Goal: Task Accomplishment & Management: Use online tool/utility

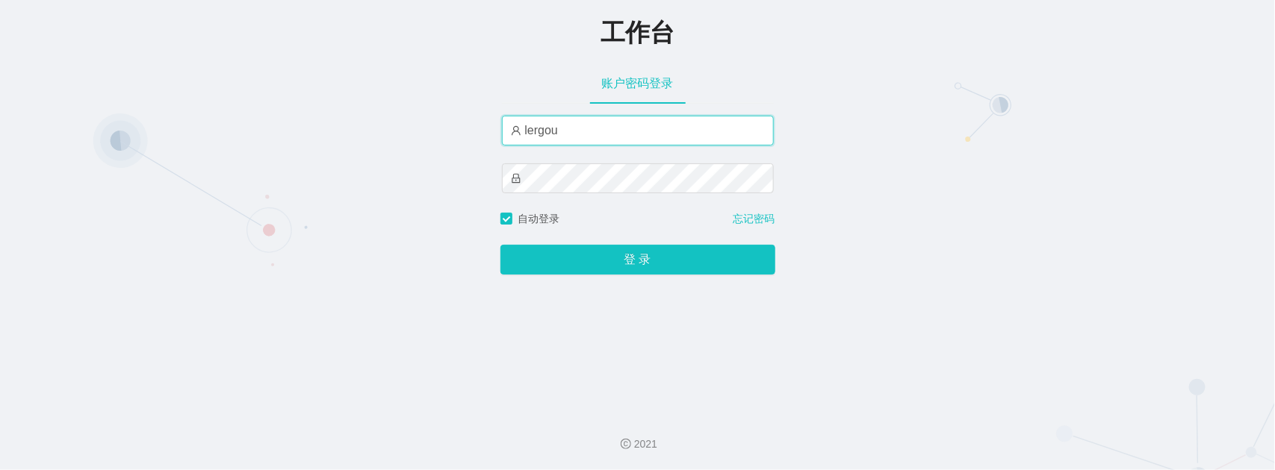
click at [609, 146] on input "lergou" at bounding box center [638, 131] width 272 height 30
click at [609, 146] on input "lergou041" at bounding box center [638, 131] width 272 height 30
click at [500, 245] on button "登 录" at bounding box center [637, 260] width 275 height 30
click at [590, 131] on input "lergou01" at bounding box center [638, 131] width 272 height 30
drag, startPoint x: 616, startPoint y: 128, endPoint x: 340, endPoint y: 110, distance: 276.9
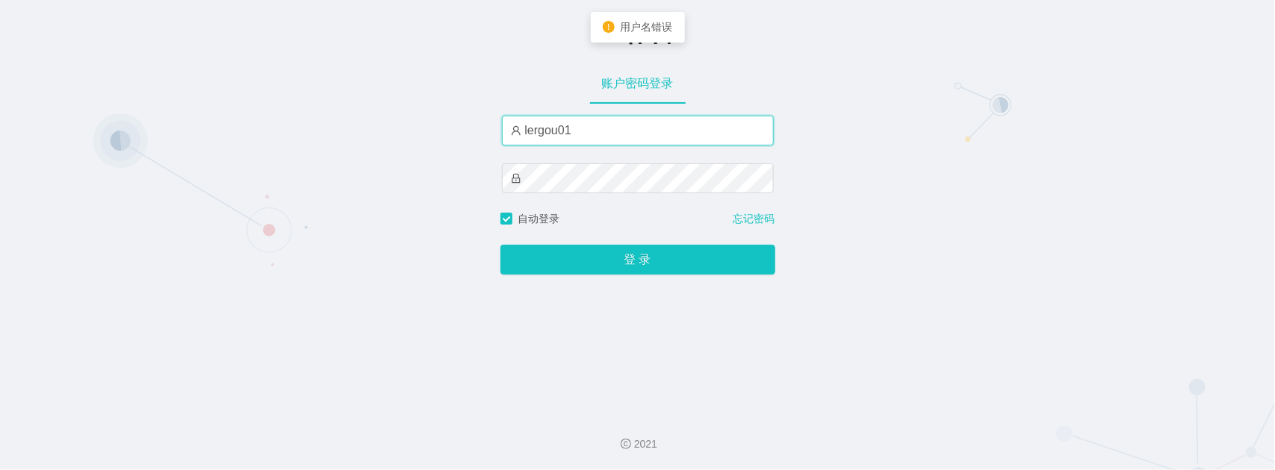
click at [340, 110] on div "工作台 账户密码登录 lergou01 自动登录 忘记密码 登 录" at bounding box center [637, 200] width 1275 height 401
type input "ergou01"
click at [500, 245] on button "登 录" at bounding box center [637, 260] width 275 height 30
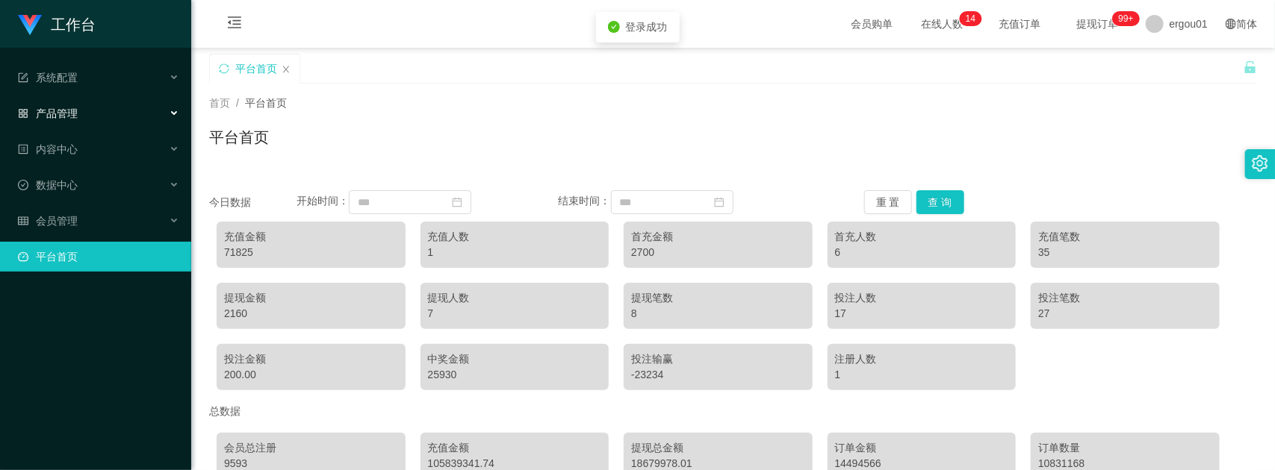
click at [82, 105] on div "产品管理" at bounding box center [95, 114] width 191 height 30
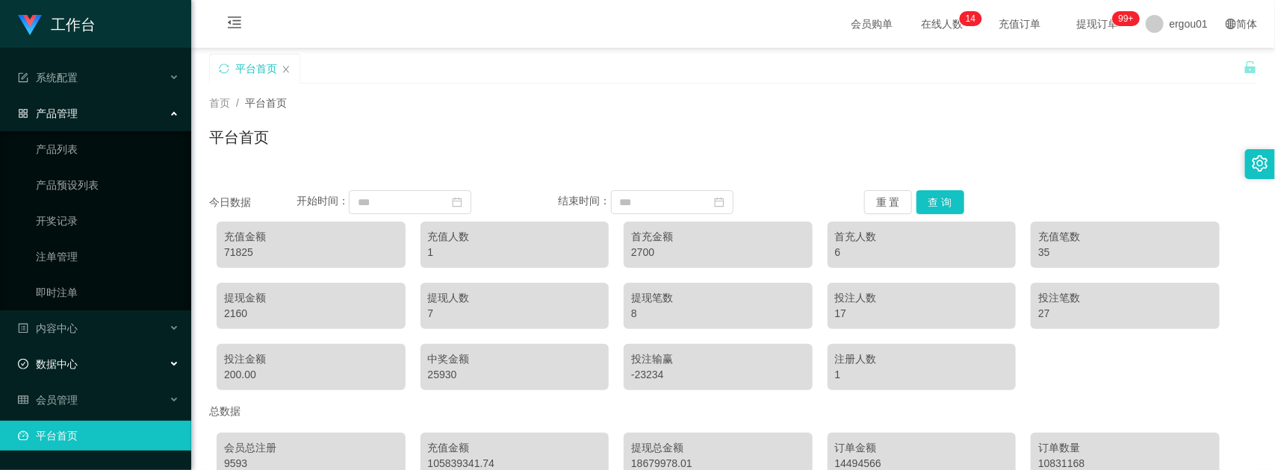
click at [64, 366] on span "数据中心" at bounding box center [48, 364] width 60 height 12
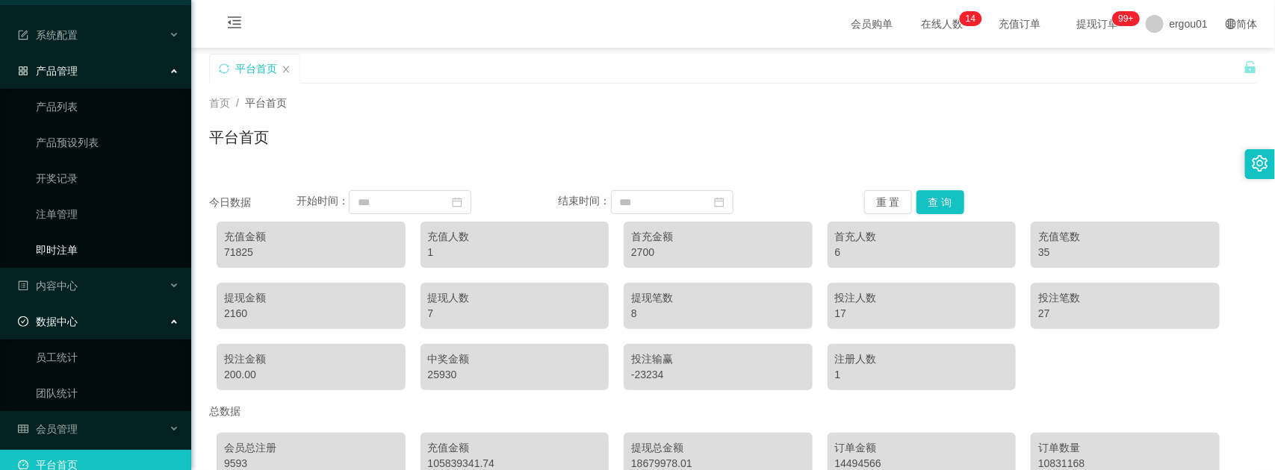
scroll to position [67, 0]
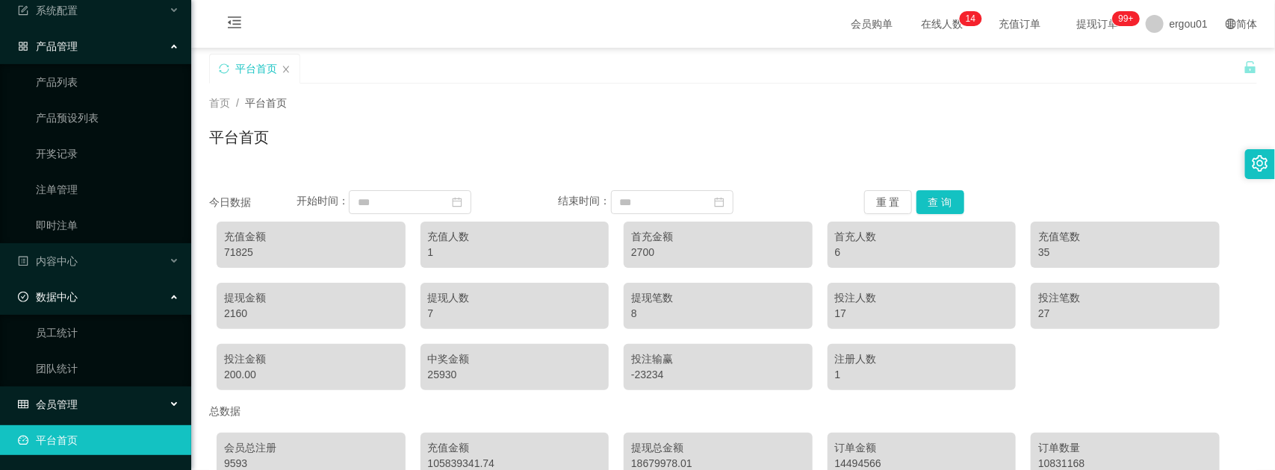
click at [69, 394] on div "会员管理" at bounding box center [95, 405] width 191 height 30
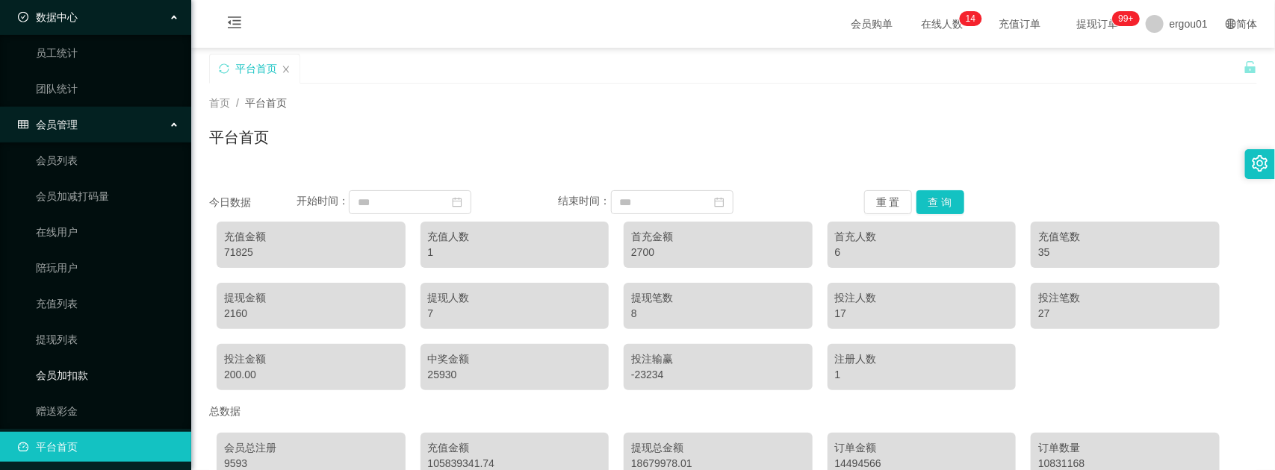
scroll to position [353, 0]
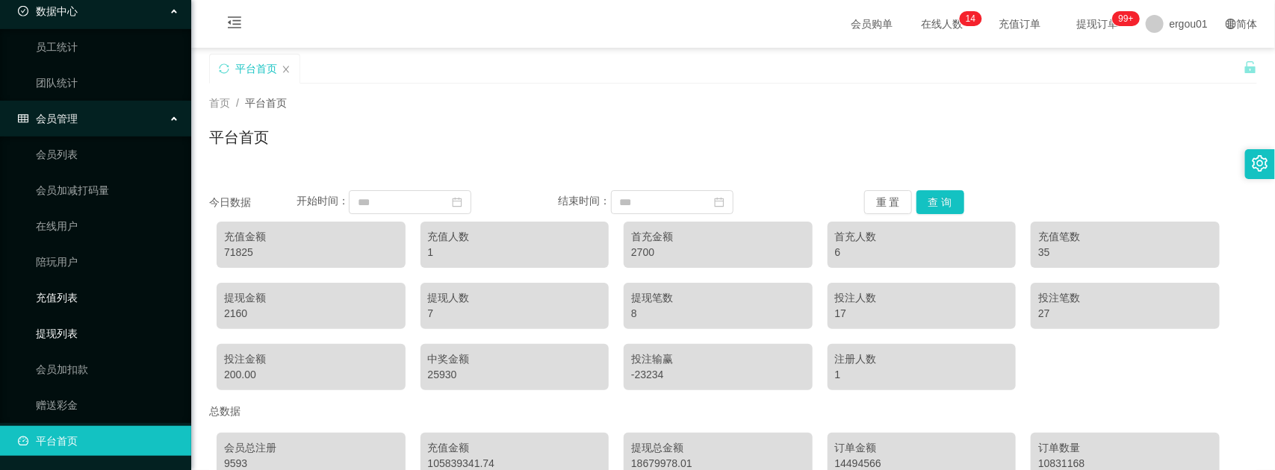
drag, startPoint x: 58, startPoint y: 325, endPoint x: 103, endPoint y: 282, distance: 61.8
click at [60, 325] on link "提现列表" at bounding box center [107, 334] width 143 height 30
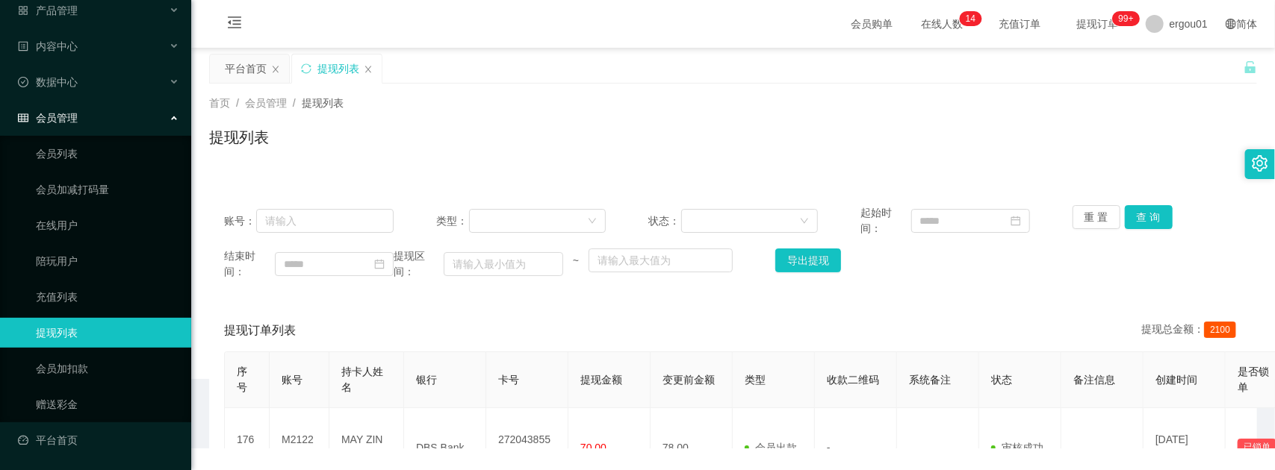
scroll to position [102, 0]
click at [46, 394] on link "赠送彩金" at bounding box center [107, 406] width 143 height 30
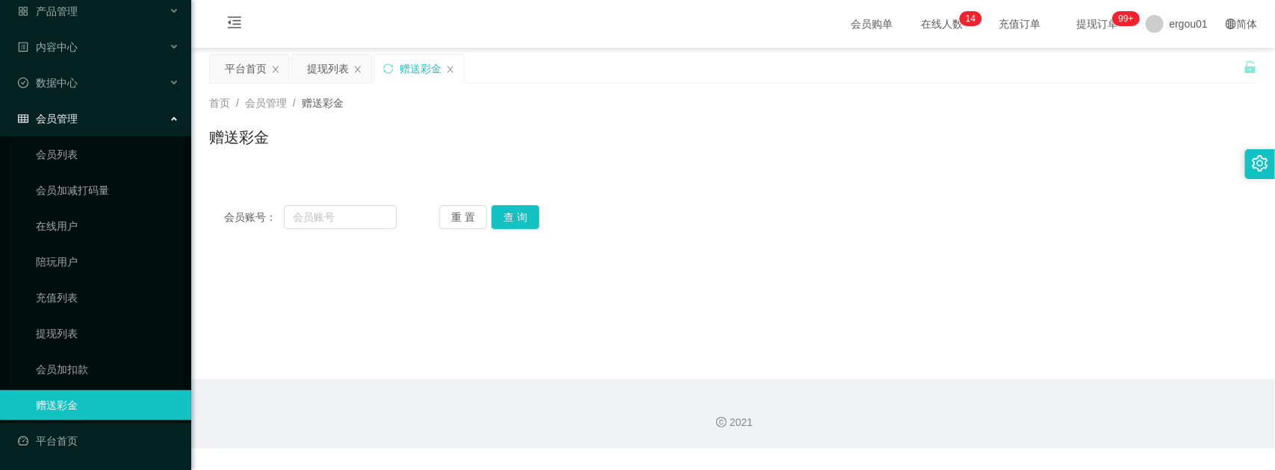
click at [349, 243] on div "会员账号： 重 置 查 询 会员账号 会员姓名 账号余额 操作类型 彩金加款 彩金扣款 金额 确 定" at bounding box center [733, 217] width 1048 height 54
click at [337, 219] on input "text" at bounding box center [340, 217] width 113 height 24
paste input "90576206"
type input "90576206"
click at [506, 215] on button "查 询" at bounding box center [515, 217] width 48 height 24
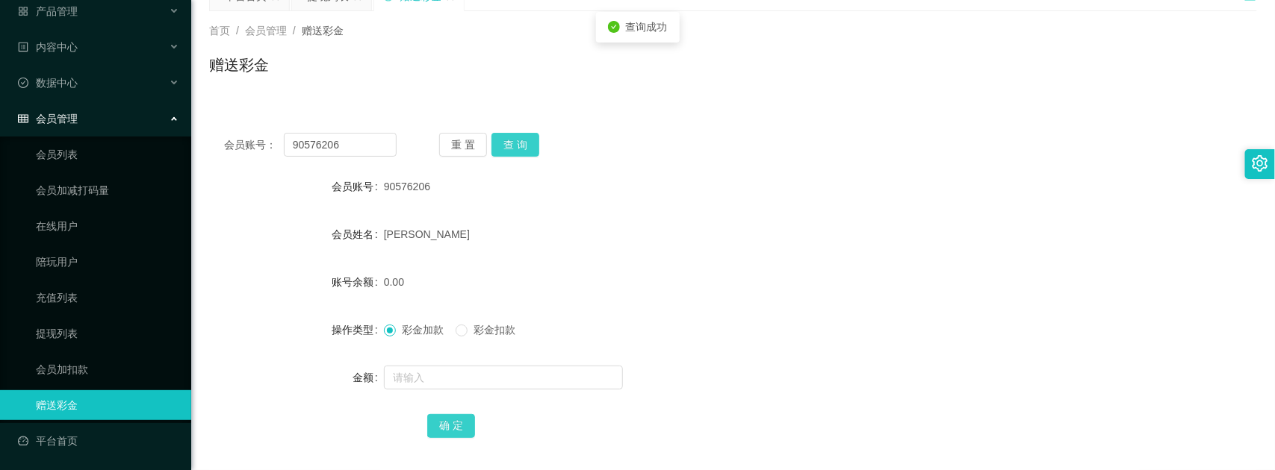
scroll to position [144, 0]
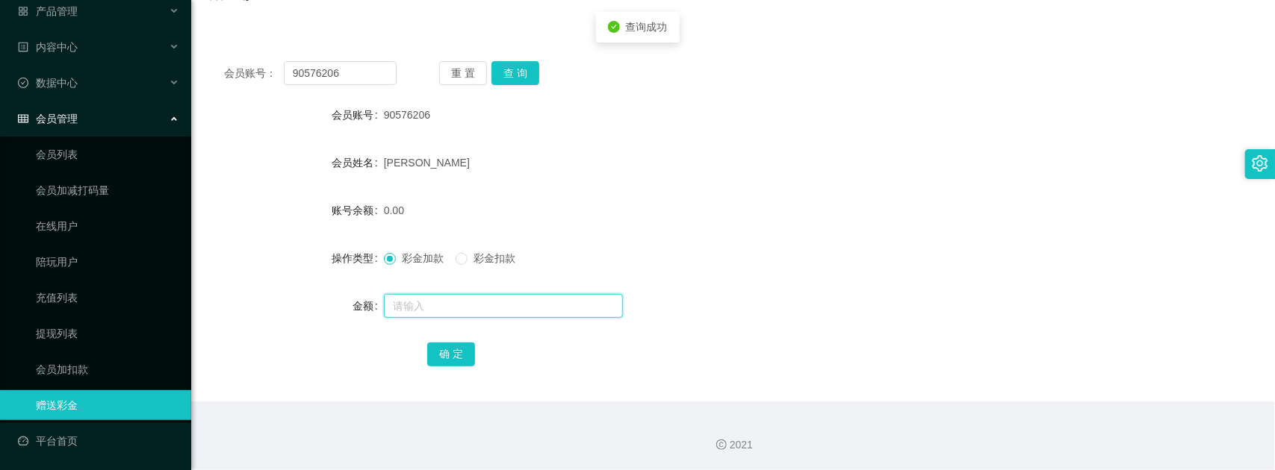
click at [435, 297] on input "text" at bounding box center [503, 306] width 239 height 24
type input "500"
drag, startPoint x: 449, startPoint y: 348, endPoint x: 460, endPoint y: 326, distance: 24.0
click at [449, 348] on button "确 定" at bounding box center [451, 355] width 48 height 24
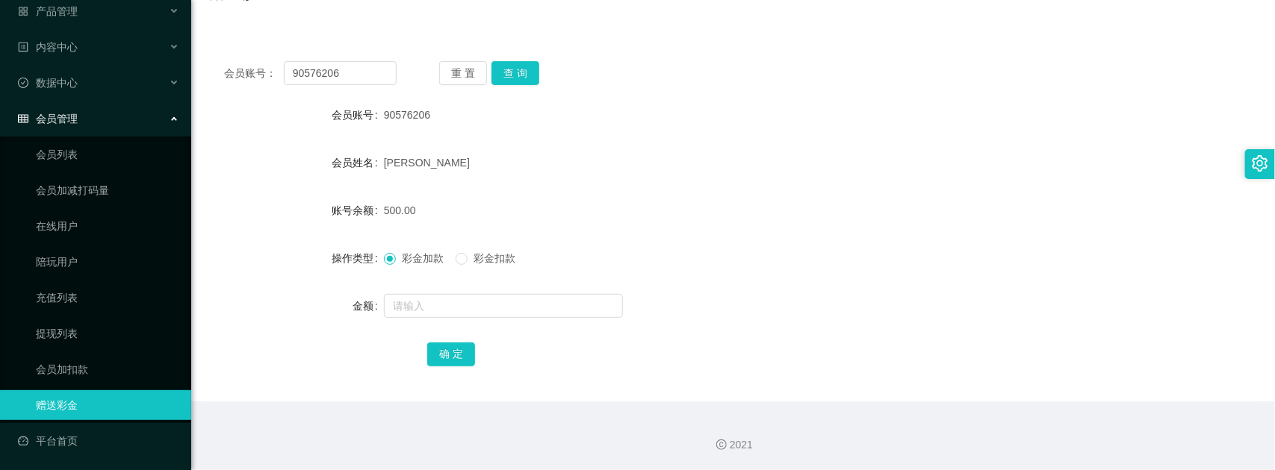
click at [194, 177] on main "关闭左侧 关闭右侧 关闭其它 刷新页面 平台首页 提现列表 赠送彩金 首页 / 会员管理 / 赠送彩金 / 赠送彩金 会员账号： 90576206 重 置 查…" at bounding box center [732, 153] width 1083 height 498
click at [358, 75] on input "90576206" at bounding box center [340, 73] width 113 height 24
drag, startPoint x: 1050, startPoint y: 413, endPoint x: 1065, endPoint y: 43, distance: 369.9
click at [1050, 413] on div "2021" at bounding box center [732, 436] width 1083 height 69
